Goal: Task Accomplishment & Management: Use online tool/utility

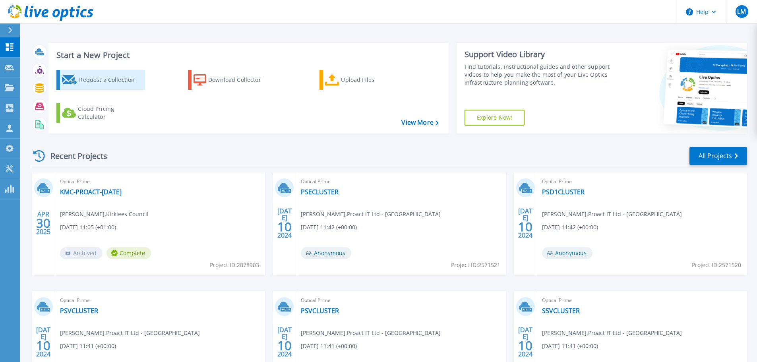
click at [112, 81] on div "Request a Collection" at bounding box center [111, 80] width 64 height 16
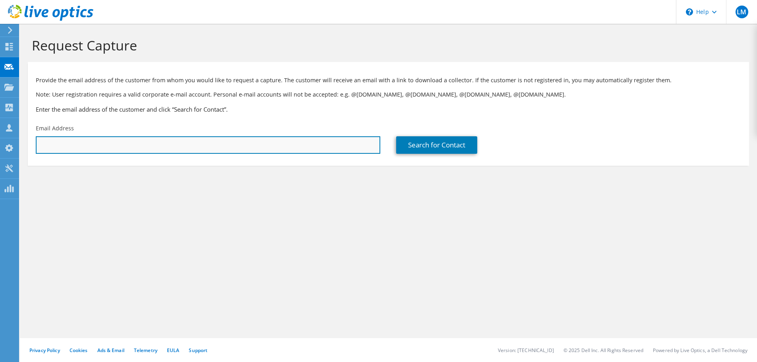
click at [123, 149] on input "text" at bounding box center [208, 144] width 345 height 17
paste input "russell.macsorley@nhs.scot"
type input "russell.macsorley@nhs.scot"
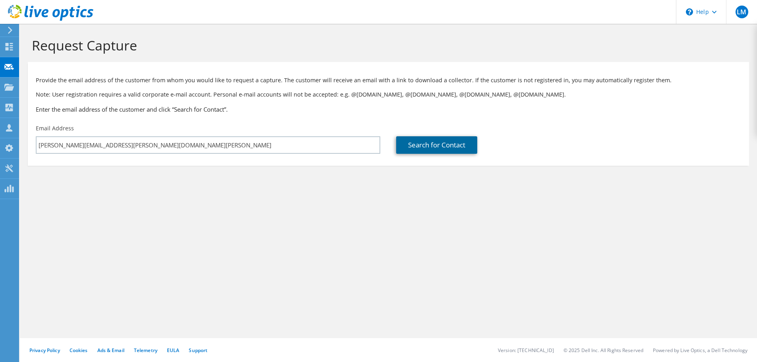
click at [427, 149] on link "Search for Contact" at bounding box center [436, 144] width 81 height 17
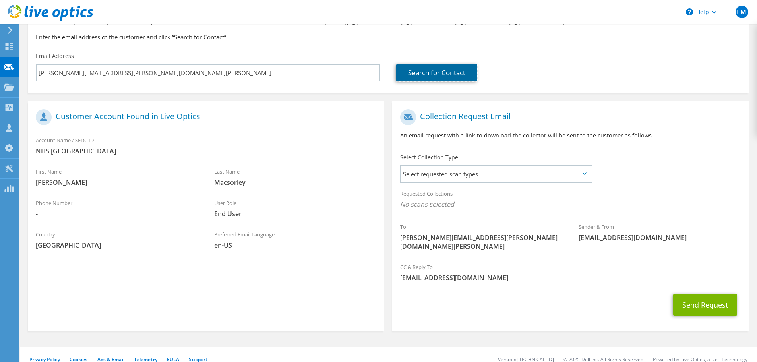
scroll to position [73, 0]
click at [437, 177] on span "Select requested scan types" at bounding box center [496, 174] width 190 height 16
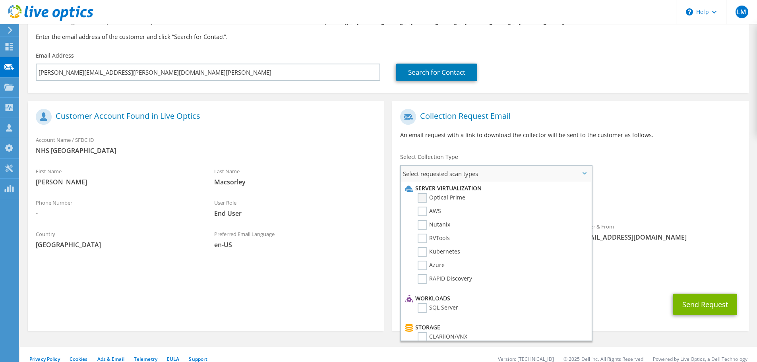
click at [428, 198] on label "Optical Prime" at bounding box center [442, 198] width 48 height 10
click at [0, 0] on input "Optical Prime" at bounding box center [0, 0] width 0 height 0
click at [422, 238] on label "RVTools" at bounding box center [434, 239] width 32 height 10
click at [0, 0] on input "RVTools" at bounding box center [0, 0] width 0 height 0
click at [628, 263] on div "CC & Reply To lmatthews@proact.co.uk" at bounding box center [570, 274] width 357 height 27
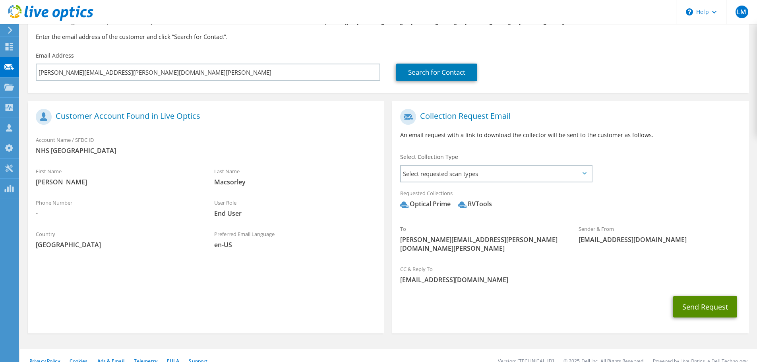
click at [705, 299] on button "Send Request" at bounding box center [705, 306] width 64 height 21
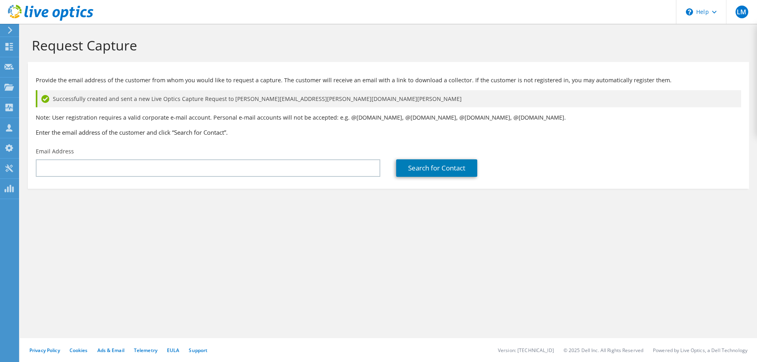
click at [98, 227] on section "Request Capture Provide the email address of the customer from whom you would l…" at bounding box center [388, 126] width 737 height 205
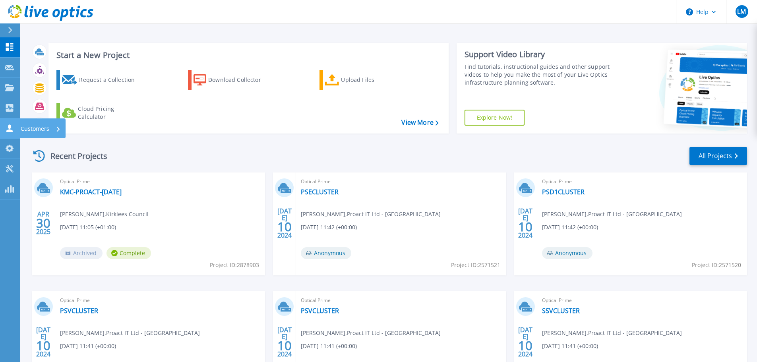
click at [6, 128] on icon at bounding box center [10, 128] width 10 height 8
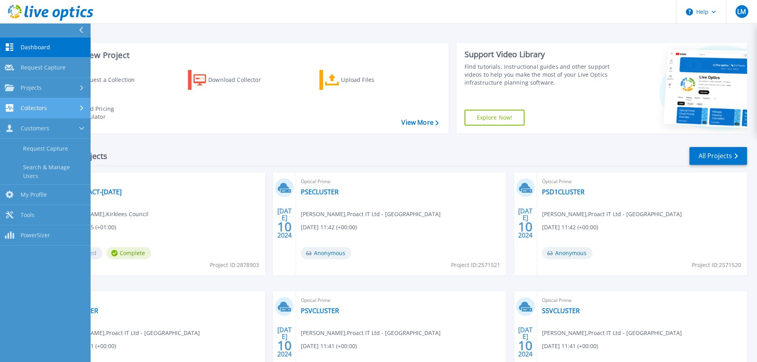
click at [37, 106] on span "Collectors" at bounding box center [34, 108] width 26 height 7
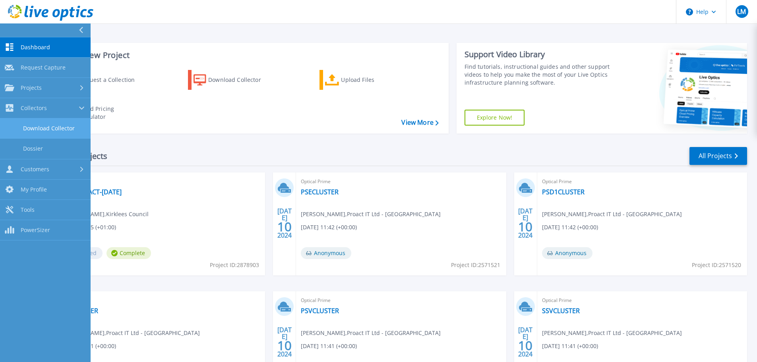
click at [43, 128] on link "Download Collector" at bounding box center [45, 128] width 91 height 20
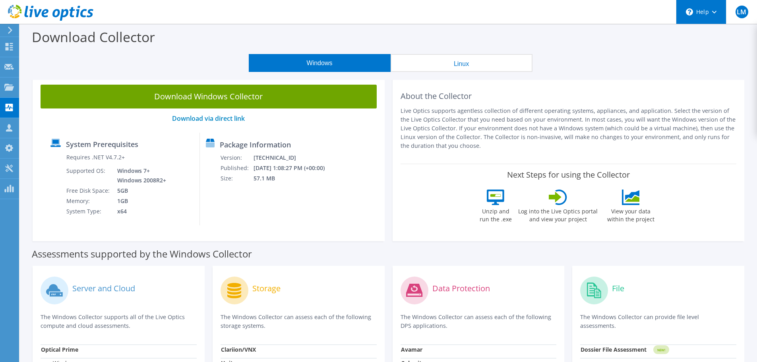
click at [711, 12] on div "\n Help" at bounding box center [701, 12] width 50 height 24
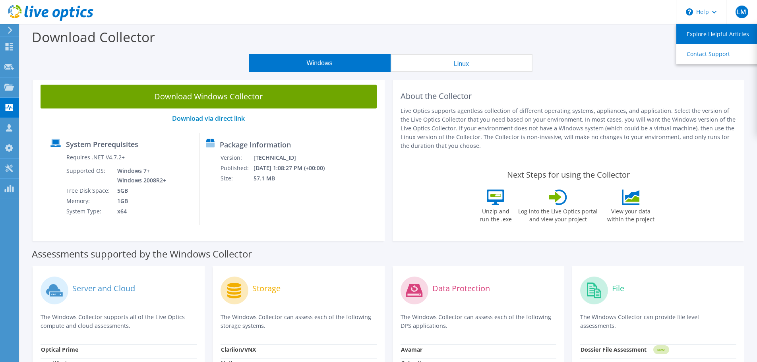
click at [705, 33] on link "Explore Helpful Articles" at bounding box center [720, 33] width 89 height 19
click at [702, 30] on link "Explore Helpful Articles" at bounding box center [720, 33] width 89 height 19
